Goal: Task Accomplishment & Management: Manage account settings

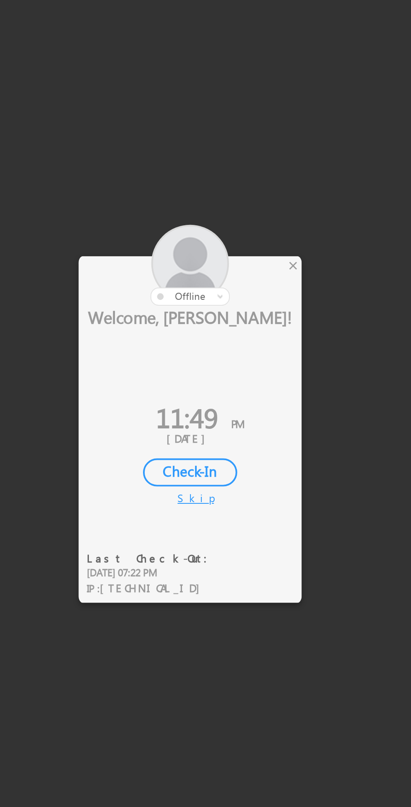
click at [239, 341] on div "×" at bounding box center [242, 343] width 9 height 9
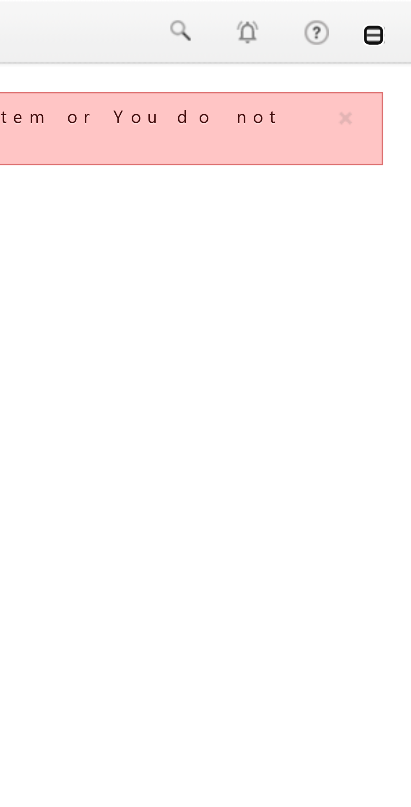
click at [402, 9] on link at bounding box center [399, 11] width 7 height 7
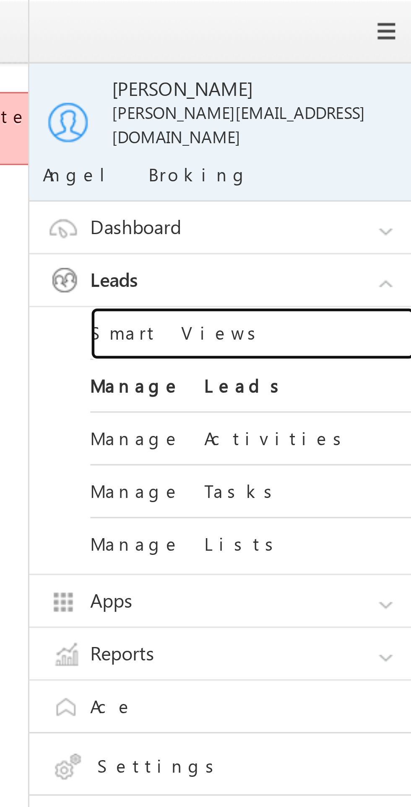
click at [336, 96] on link "Smart Views" at bounding box center [361, 103] width 101 height 16
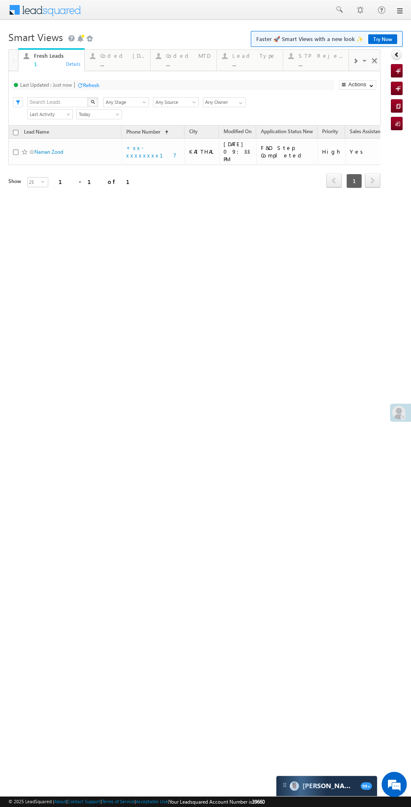
click at [132, 55] on div "Coded [DATE]" at bounding box center [122, 55] width 45 height 7
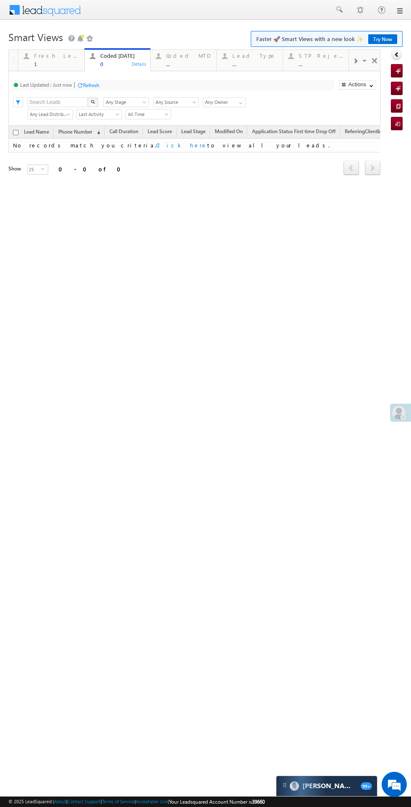
click at [43, 56] on div "Fresh Leads" at bounding box center [56, 55] width 45 height 7
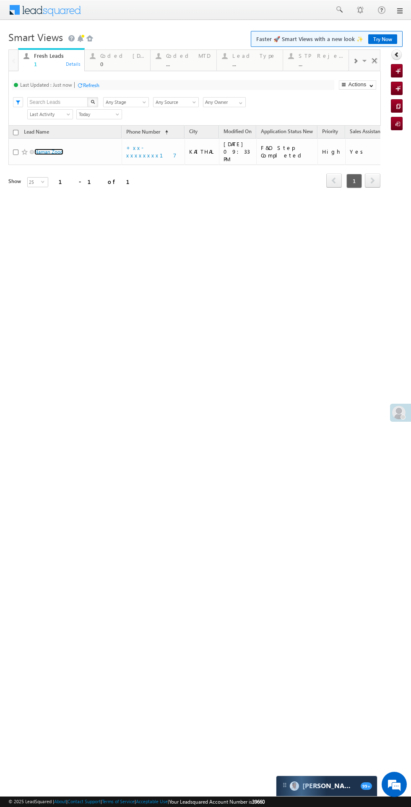
click at [62, 149] on link "Naman Zood" at bounding box center [48, 152] width 29 height 6
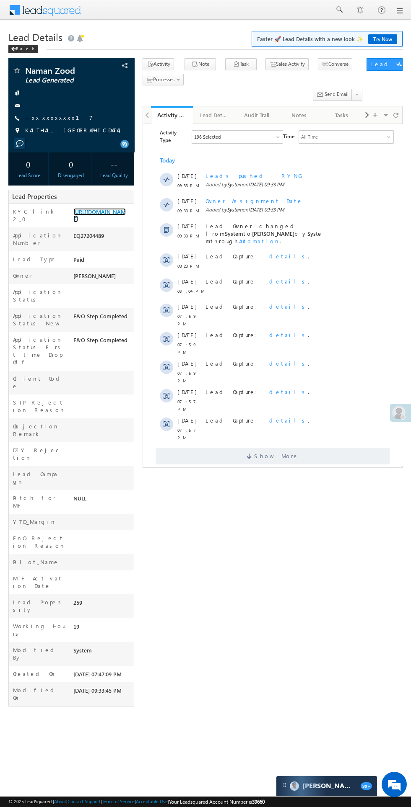
click at [89, 222] on link "[URL][DOMAIN_NAME]" at bounding box center [99, 215] width 52 height 14
click at [62, 130] on span "KAITHAL, [GEOGRAPHIC_DATA]" at bounding box center [75, 131] width 100 height 8
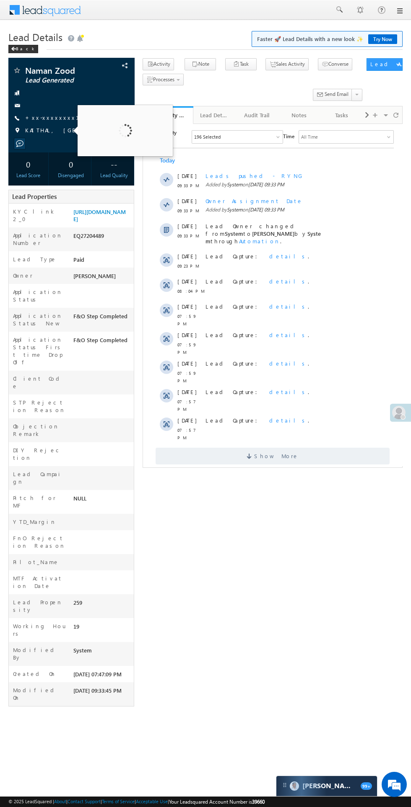
click at [62, 129] on span "KAITHAL, [GEOGRAPHIC_DATA]" at bounding box center [75, 131] width 100 height 8
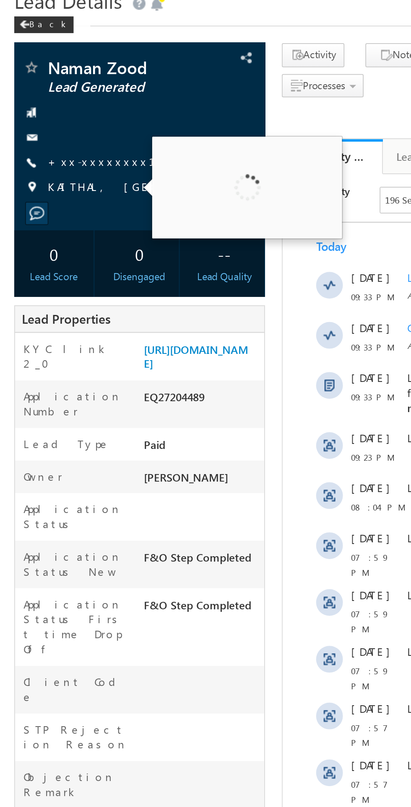
click at [50, 117] on link "+xx-xxxxxxxx17" at bounding box center [58, 117] width 67 height 7
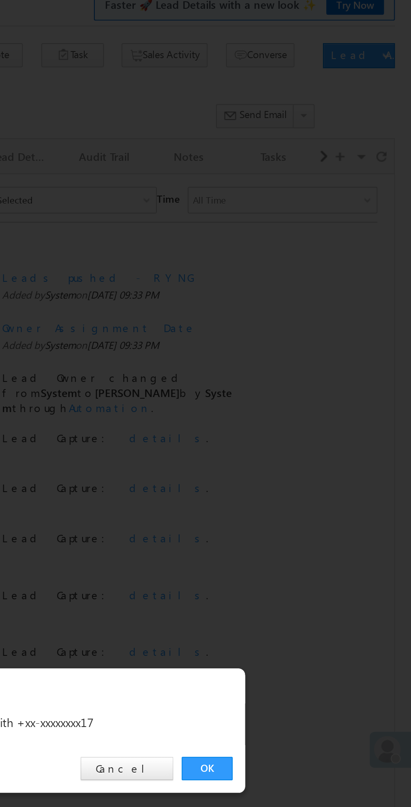
click at [309, 422] on link "OK" at bounding box center [308, 422] width 26 height 12
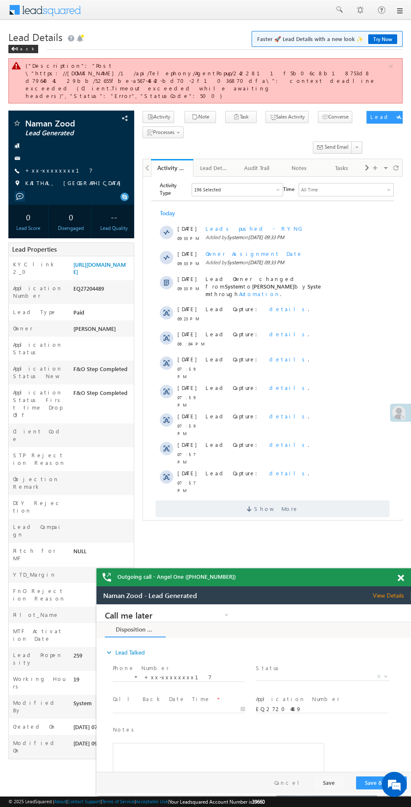
click at [315, 677] on span "X" at bounding box center [322, 677] width 133 height 8
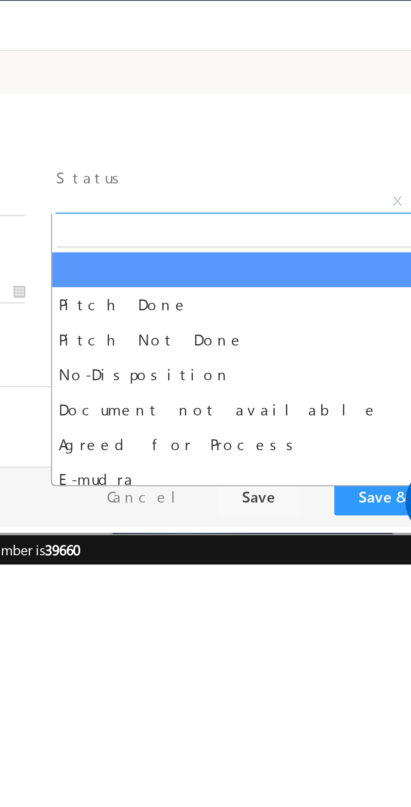
select select "Pitch Not Done"
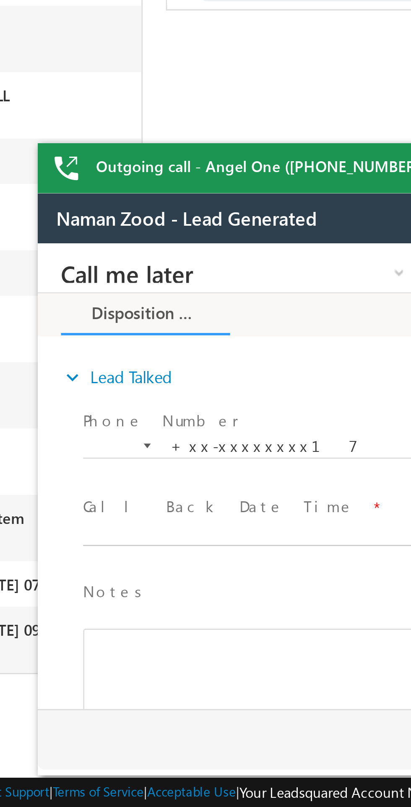
click at [100, 346] on body "Call me later Cross Sell Customer Drop-off reasons Language Barrier Not Interes…" at bounding box center [194, 327] width 314 height 168
type input "08/14/25 11:51 PM"
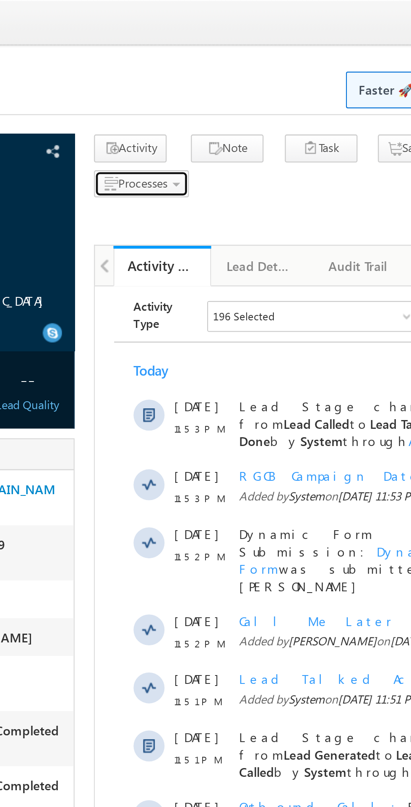
click at [170, 80] on span "Processes" at bounding box center [163, 79] width 21 height 6
click at [0, 0] on span "Call me later" at bounding box center [0, 0] width 0 height 0
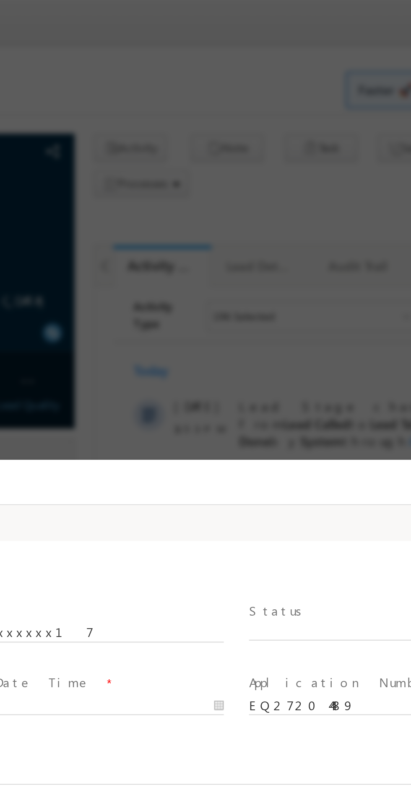
click at [41, 534] on span "X" at bounding box center [88, 534] width 156 height 8
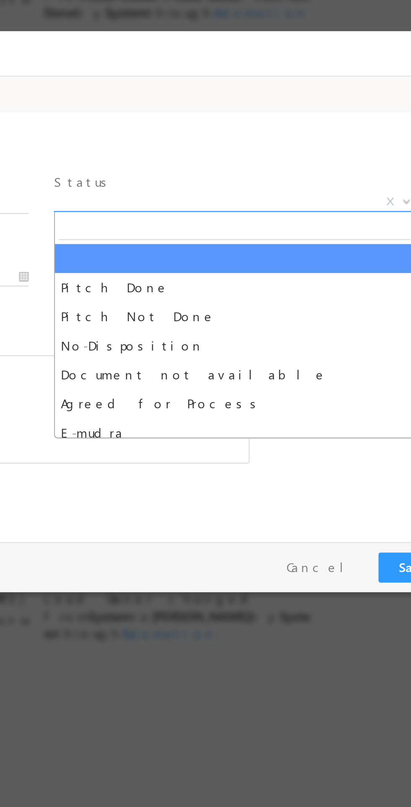
select select "Pitch Not Done"
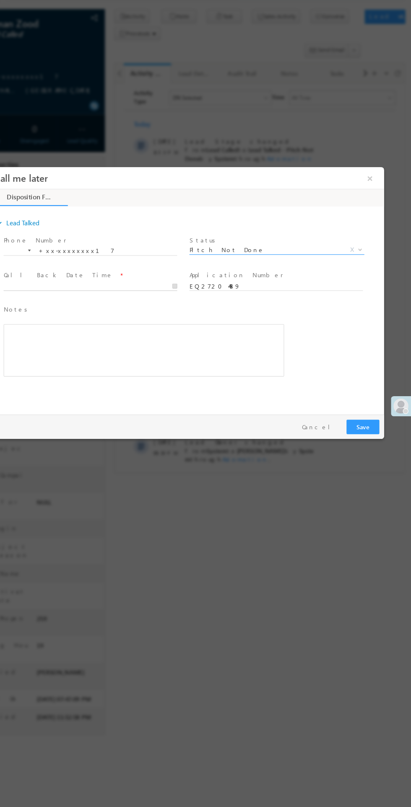
click at [75, 273] on body "Call me later ×" at bounding box center [163, 275] width 356 height 217
type input "08/14/25 11:53 PM"
click at [314, 397] on button "Save" at bounding box center [322, 399] width 29 height 13
